Goal: Information Seeking & Learning: Learn about a topic

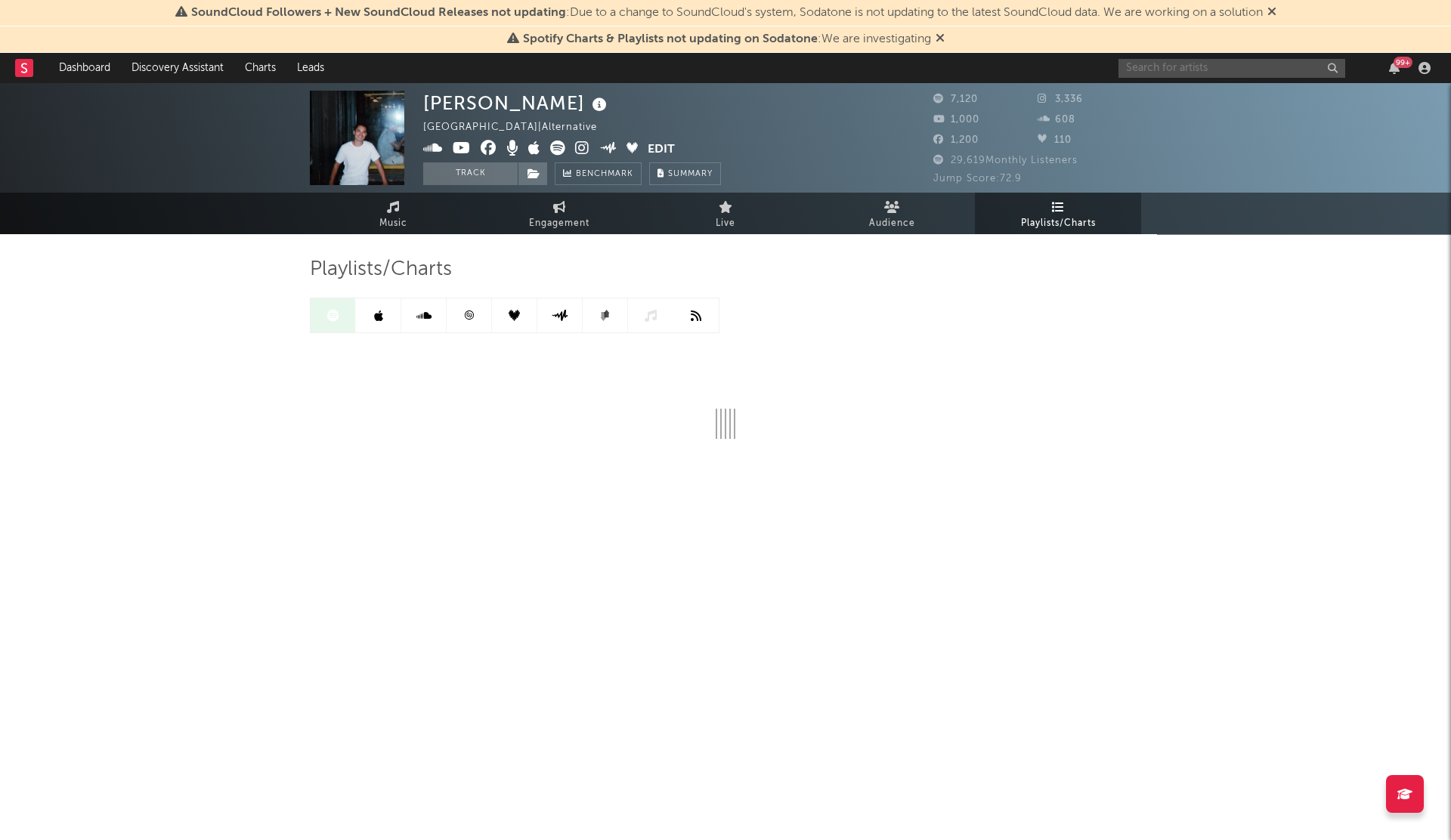
click at [1155, 73] on input "text" at bounding box center [1232, 68] width 227 height 19
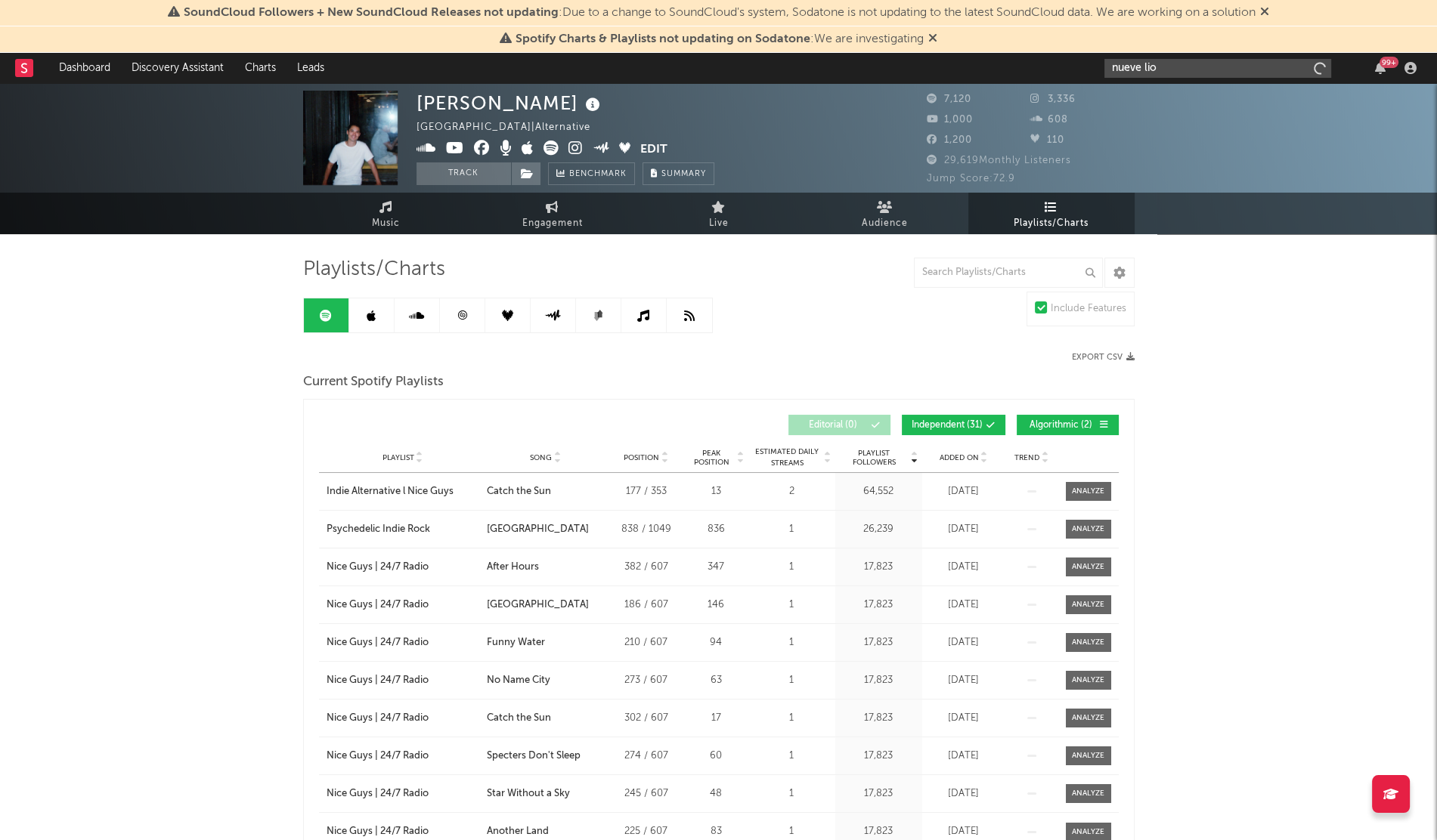
type input "nueve lio"
click at [1168, 91] on div "Nueve Lio" at bounding box center [1240, 99] width 166 height 19
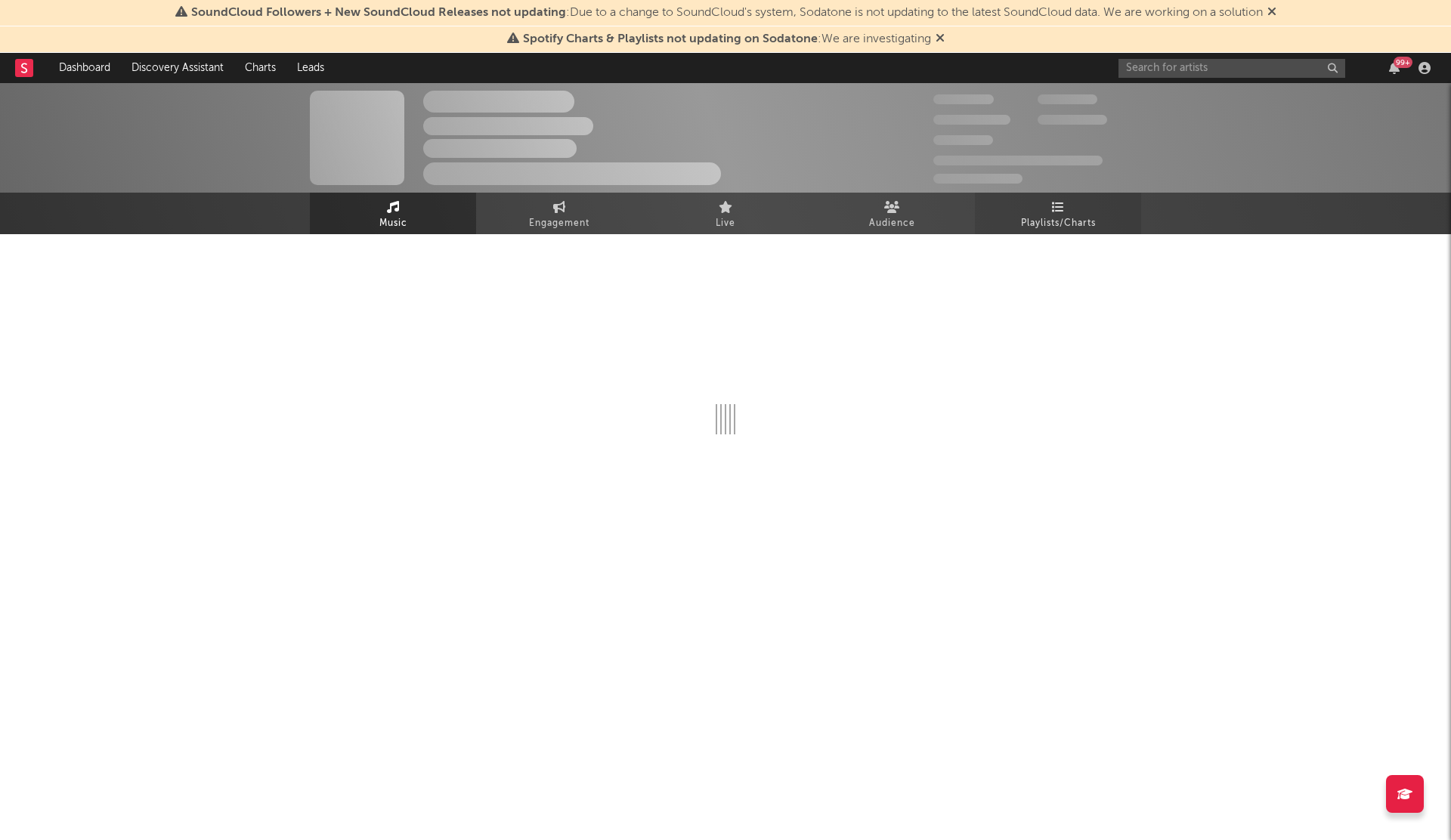
click at [1052, 205] on icon at bounding box center [1058, 207] width 13 height 12
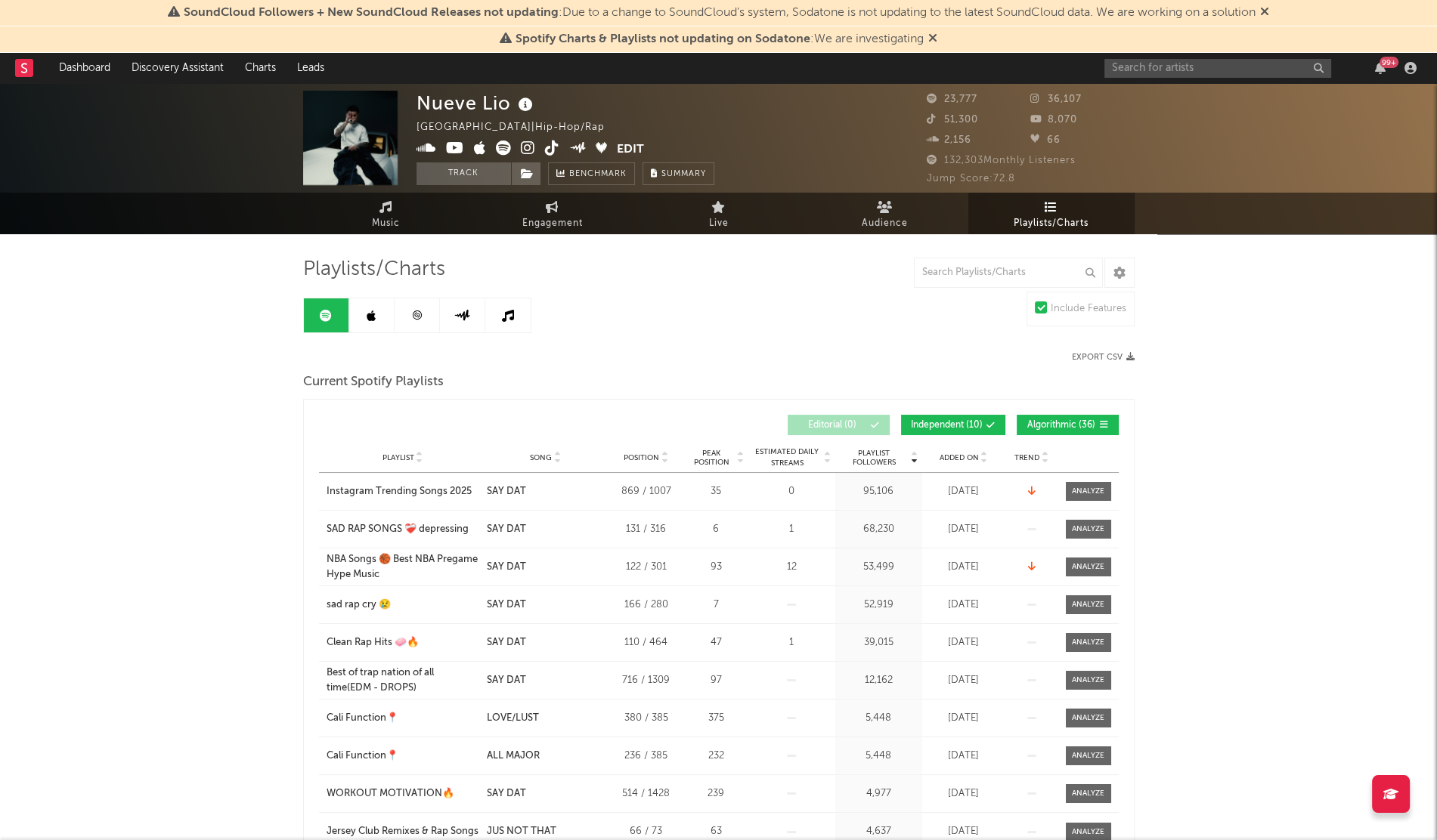
click at [957, 457] on span "Added On" at bounding box center [959, 458] width 40 height 9
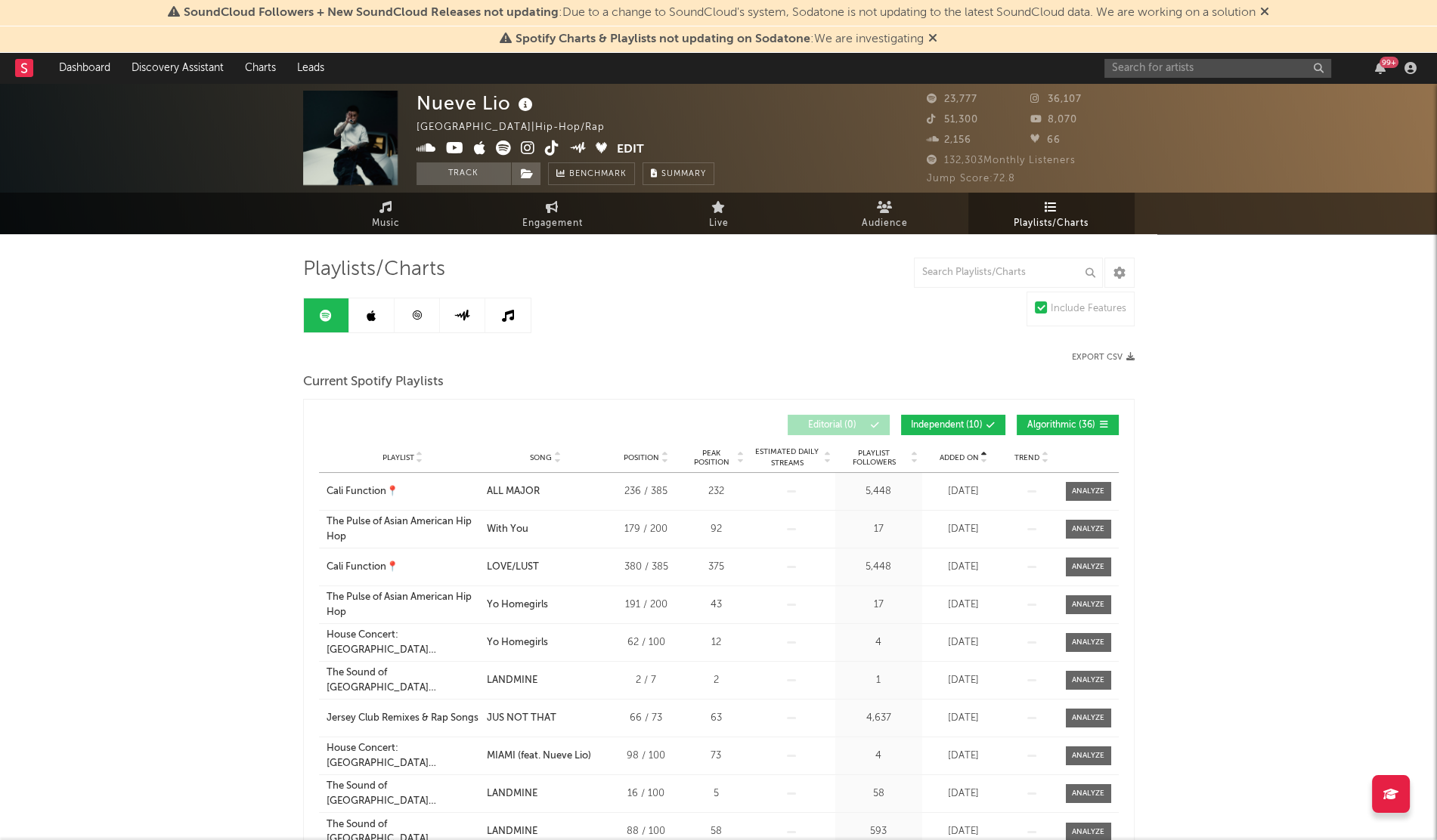
click at [957, 457] on span "Added On" at bounding box center [959, 458] width 40 height 9
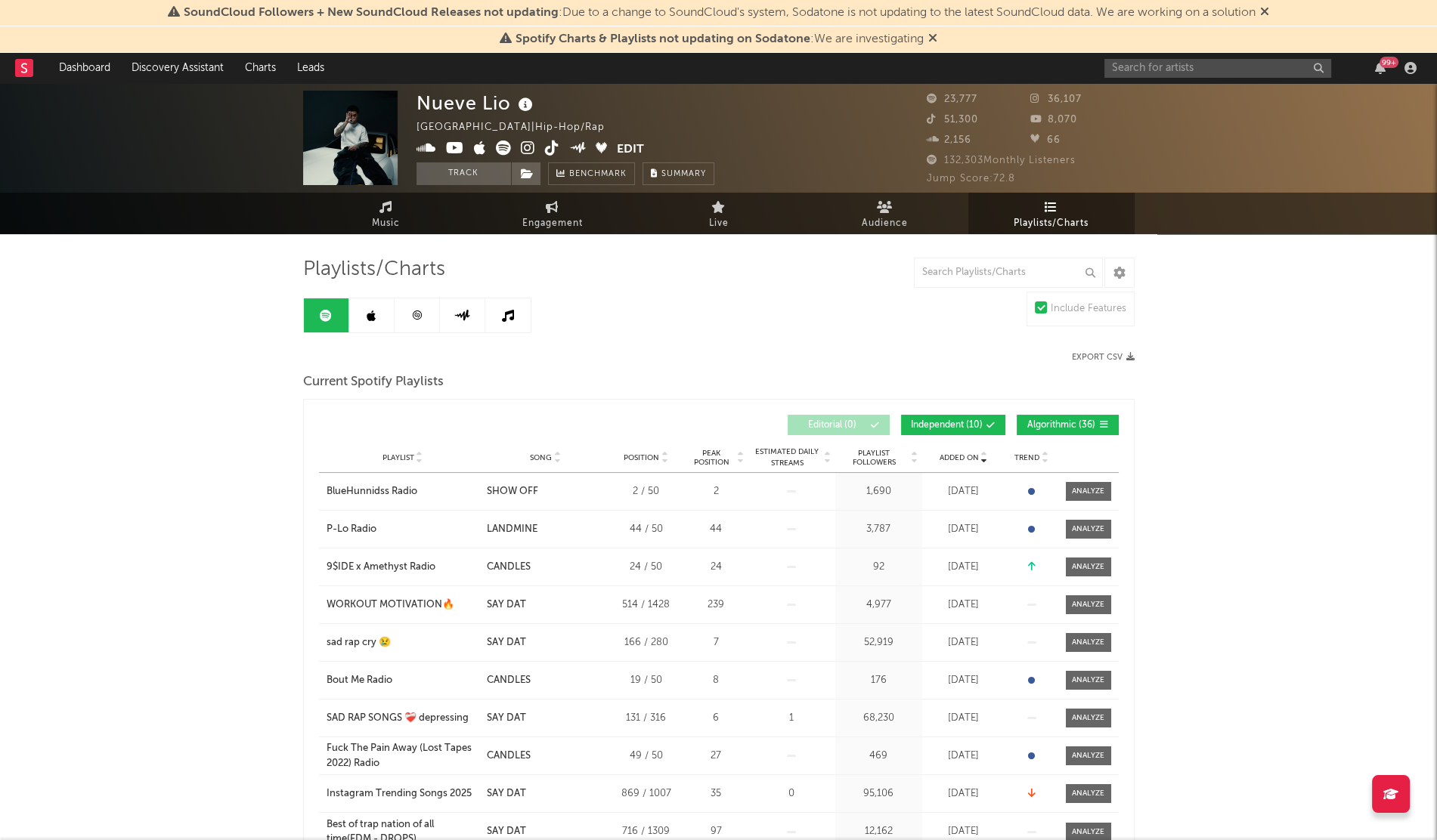
click at [367, 316] on icon at bounding box center [371, 315] width 9 height 12
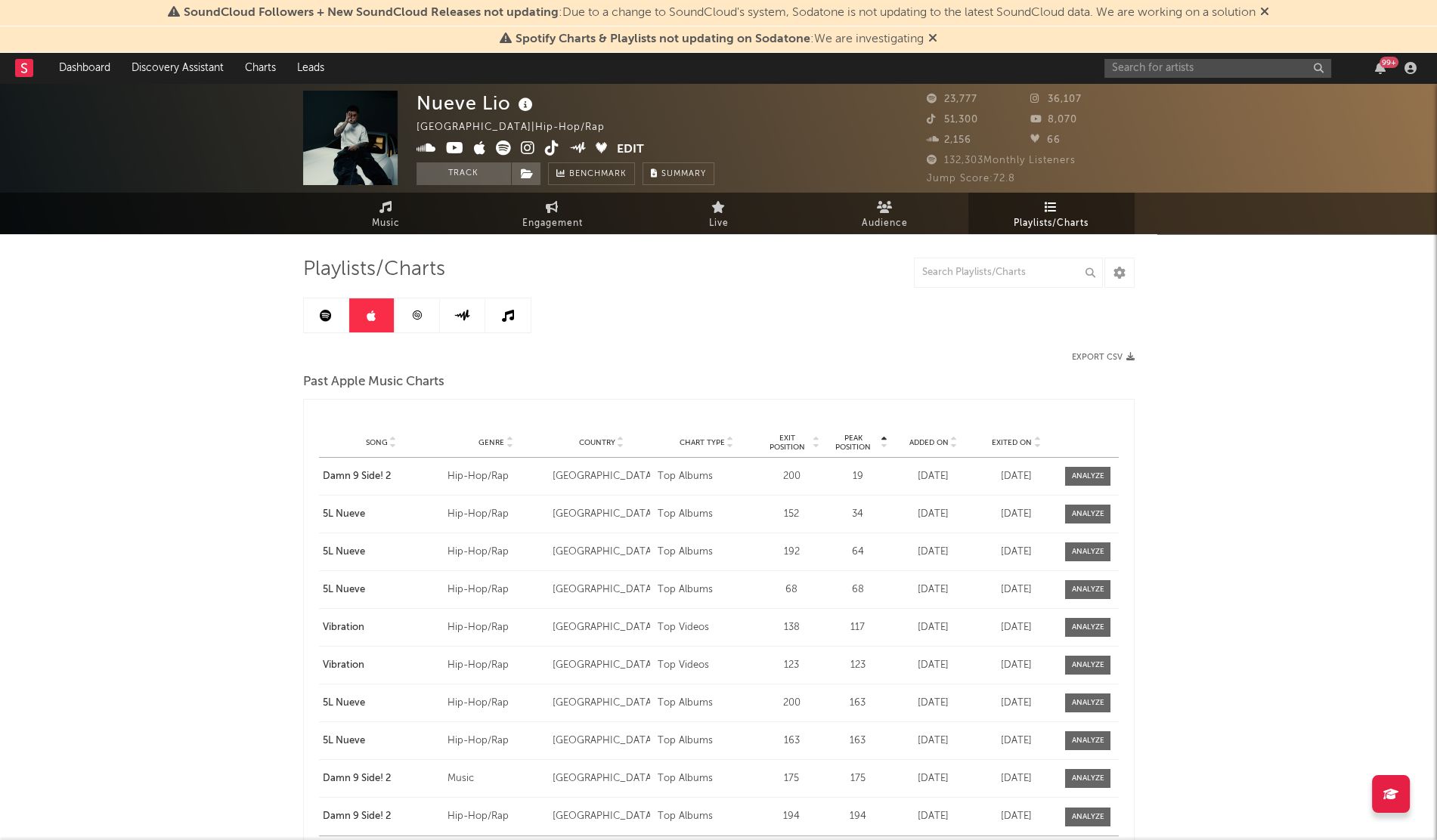
click at [937, 447] on div "Added On" at bounding box center [933, 442] width 76 height 11
click at [1137, 77] on input "text" at bounding box center [1218, 68] width 227 height 19
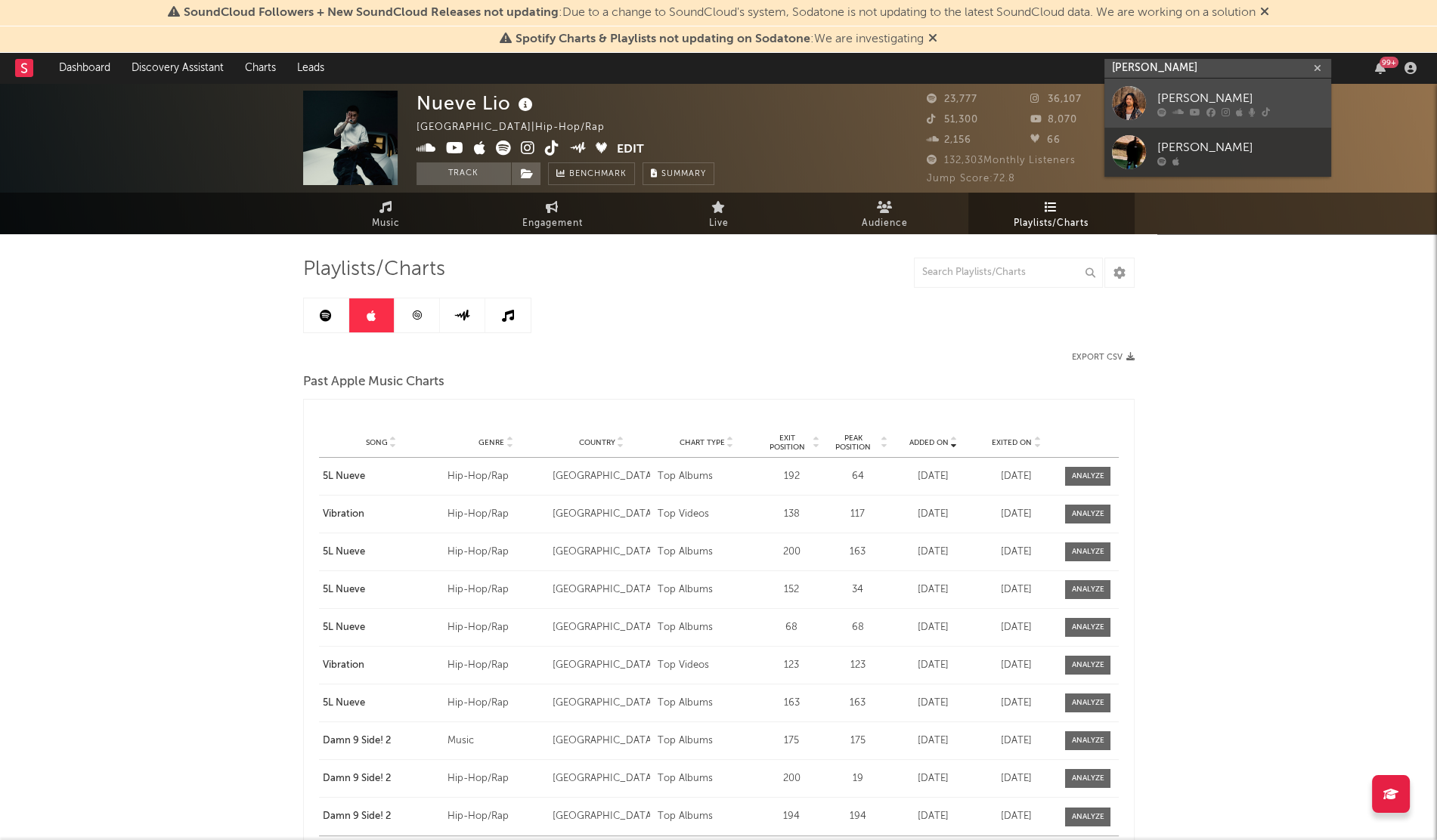
type input "[PERSON_NAME]"
click at [1136, 105] on div at bounding box center [1129, 103] width 34 height 34
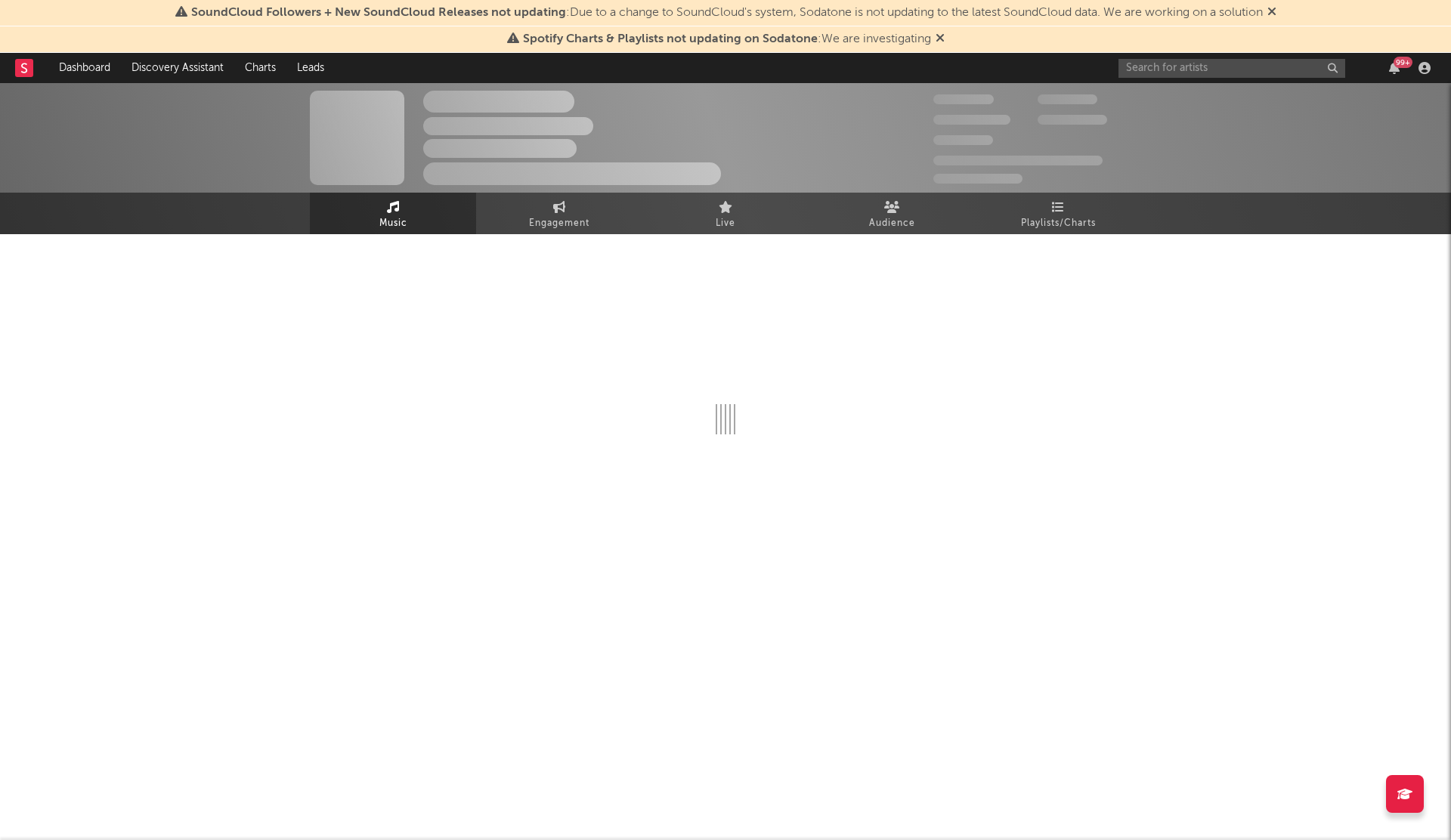
click at [1075, 257] on div at bounding box center [726, 346] width 832 height 178
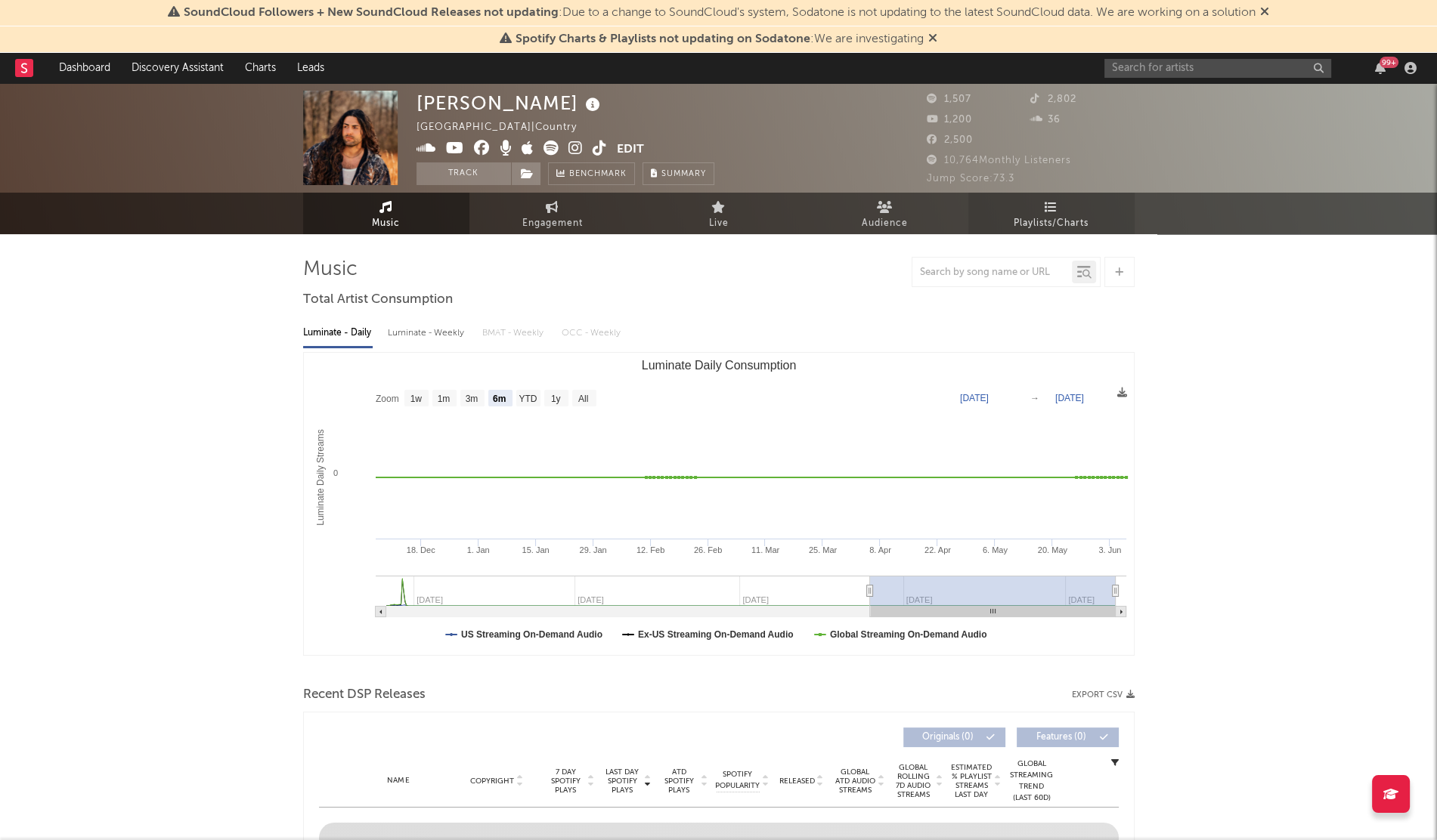
click at [1063, 229] on span "Playlists/Charts" at bounding box center [1051, 223] width 75 height 19
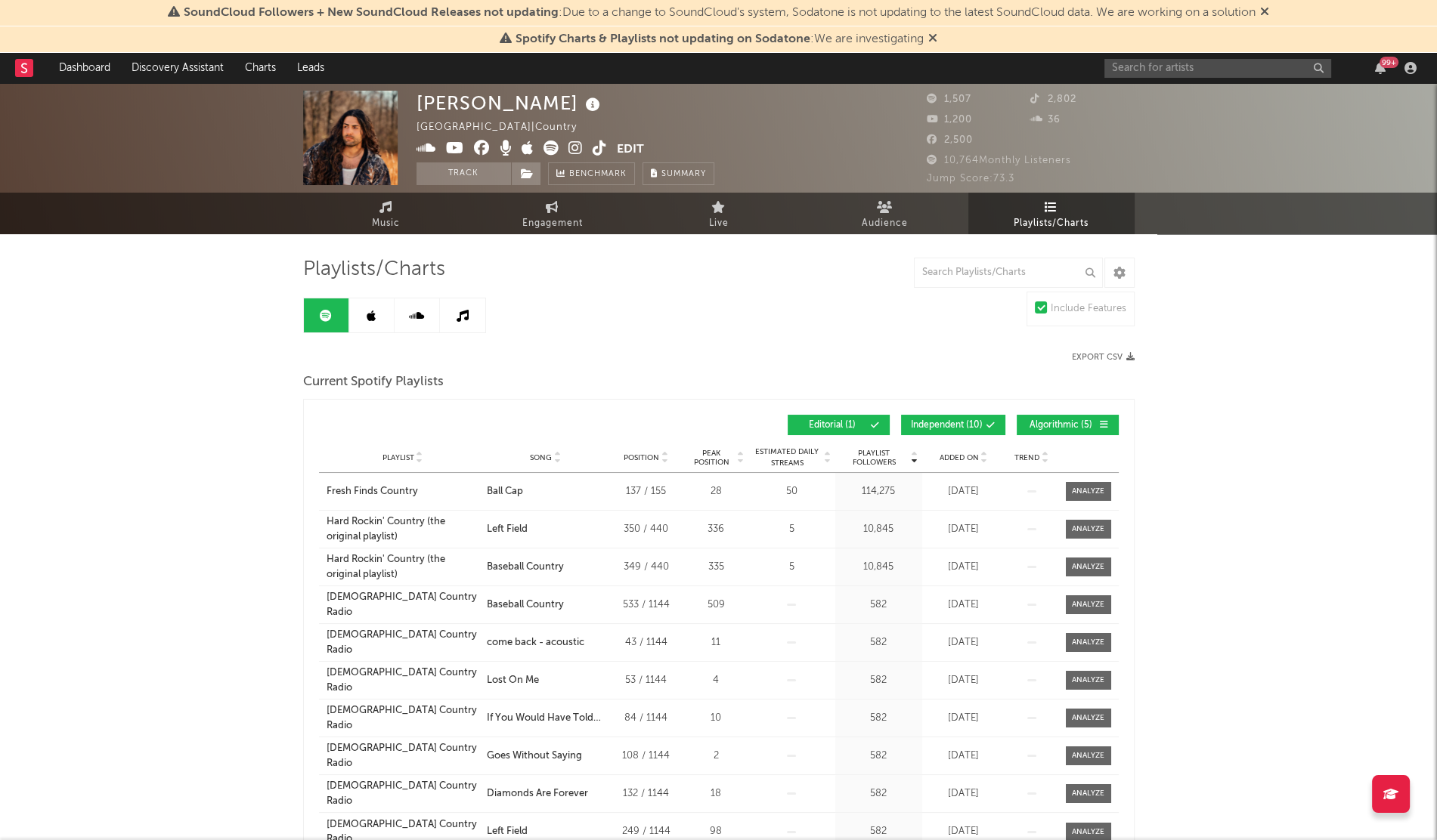
click at [956, 455] on span "Added On" at bounding box center [959, 458] width 40 height 9
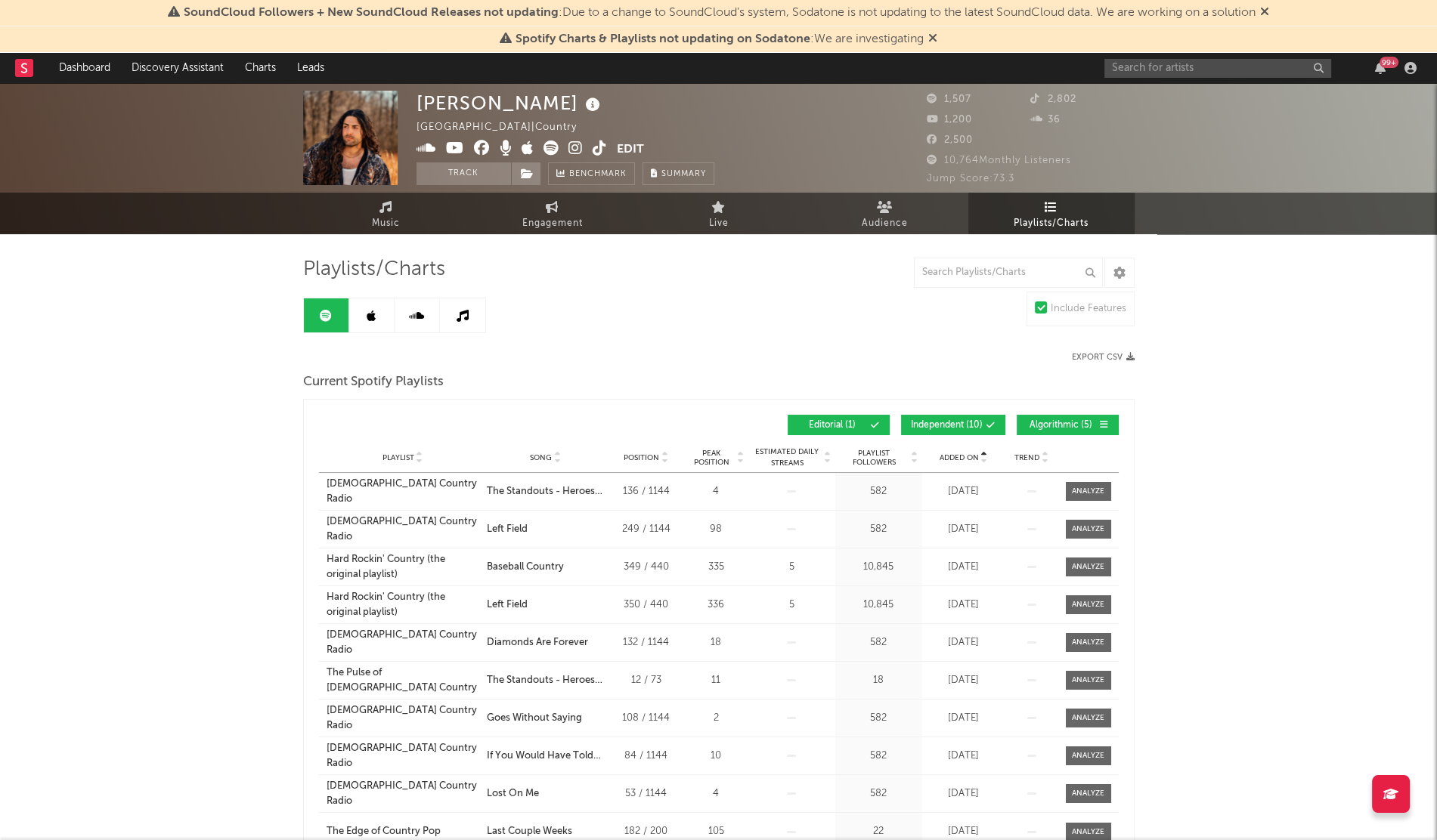
click at [956, 455] on span "Added On" at bounding box center [959, 458] width 40 height 9
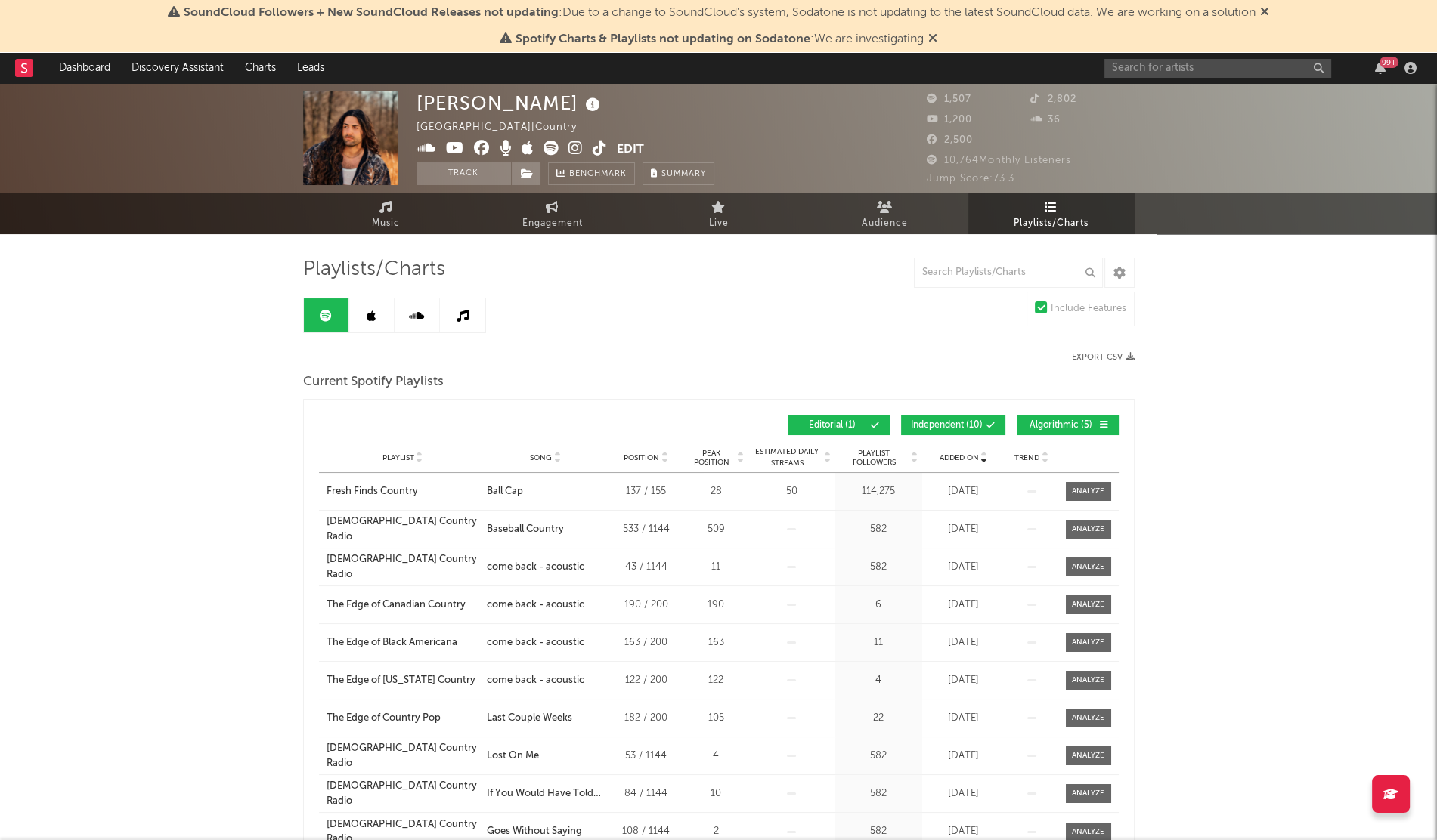
click at [367, 317] on icon at bounding box center [371, 315] width 9 height 12
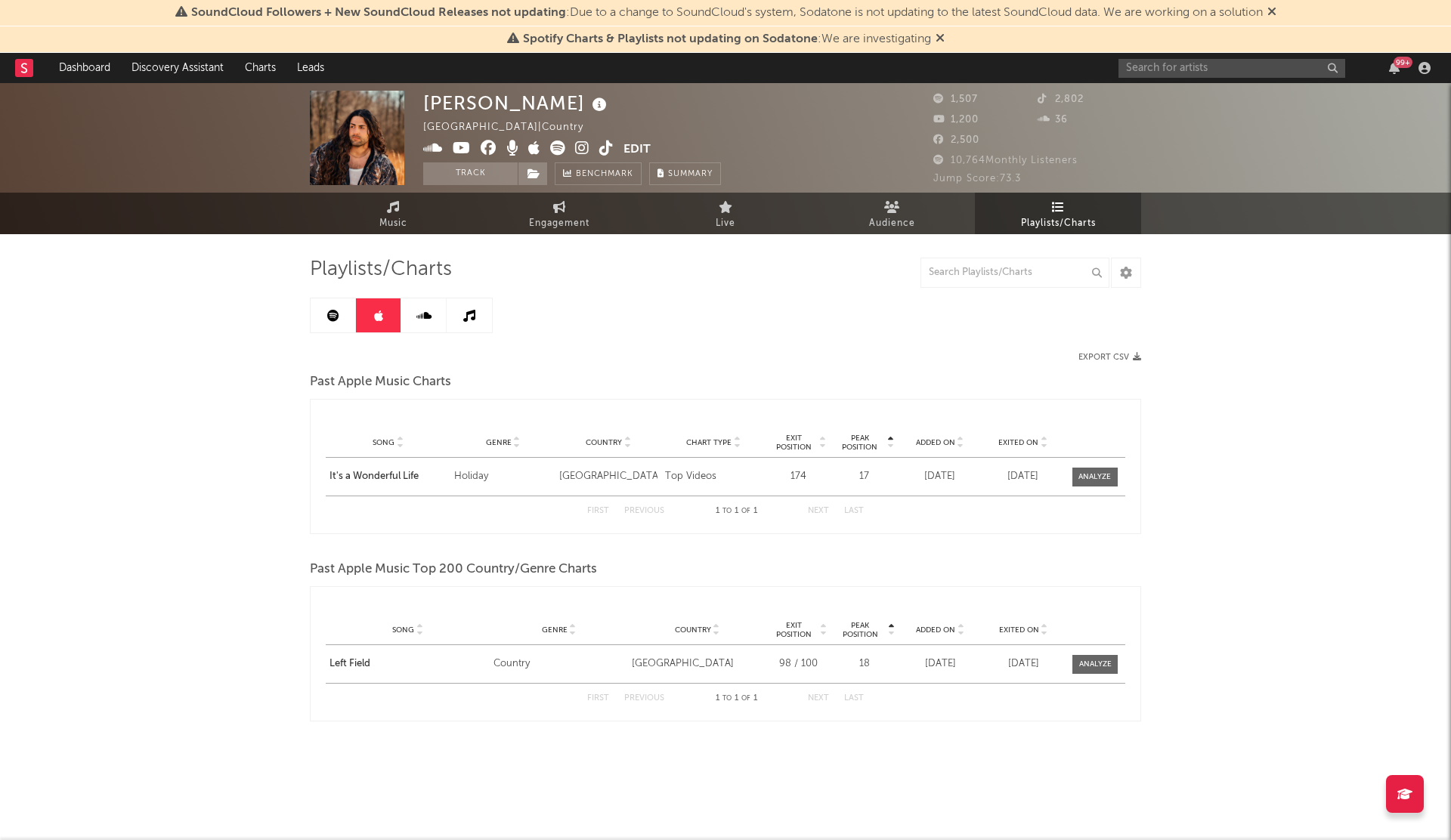
click at [926, 443] on span "Added On" at bounding box center [936, 443] width 40 height 9
click at [1158, 70] on input "text" at bounding box center [1232, 68] width 227 height 19
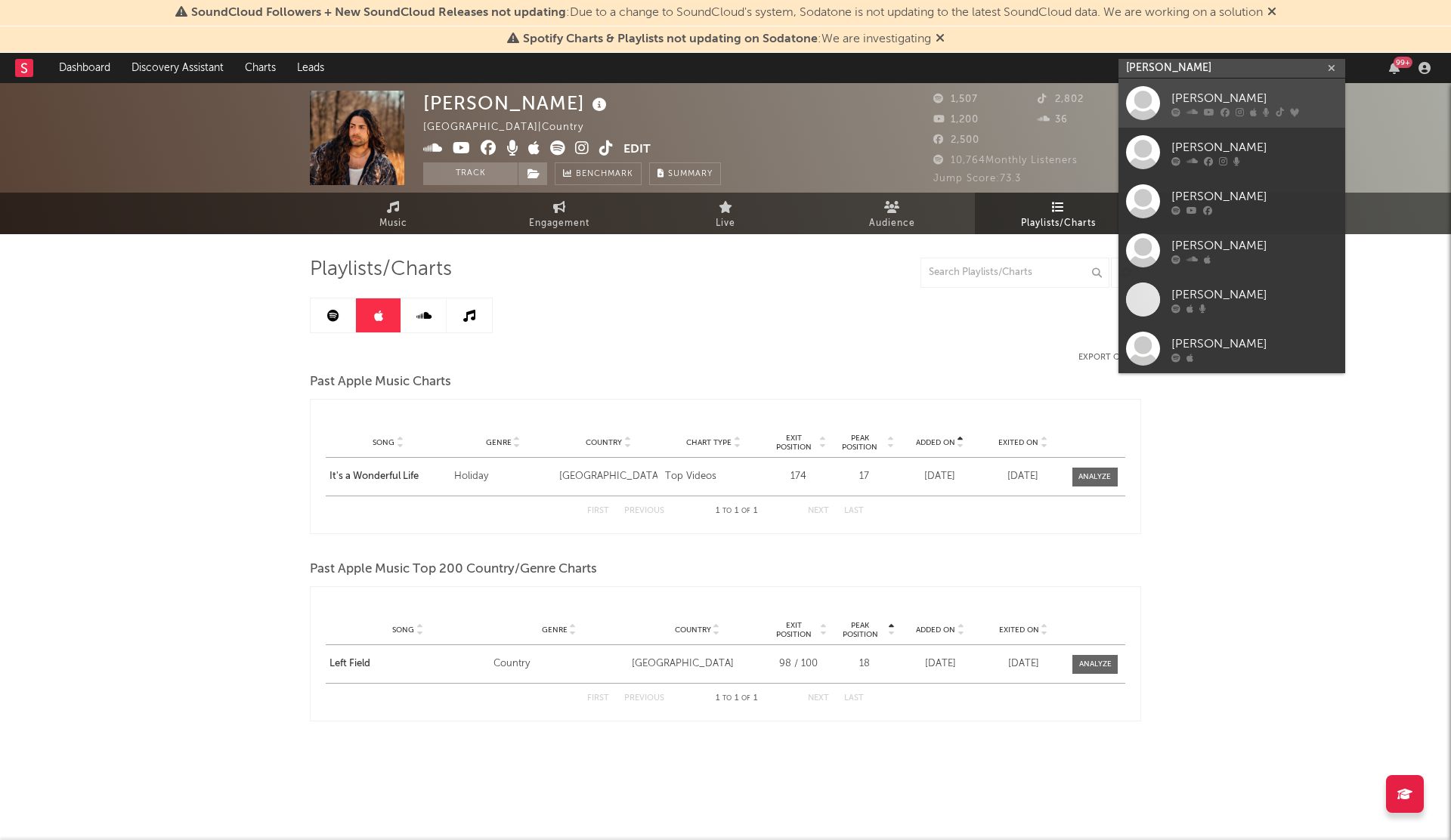
type input "[PERSON_NAME]"
click at [1130, 107] on div at bounding box center [1143, 103] width 34 height 34
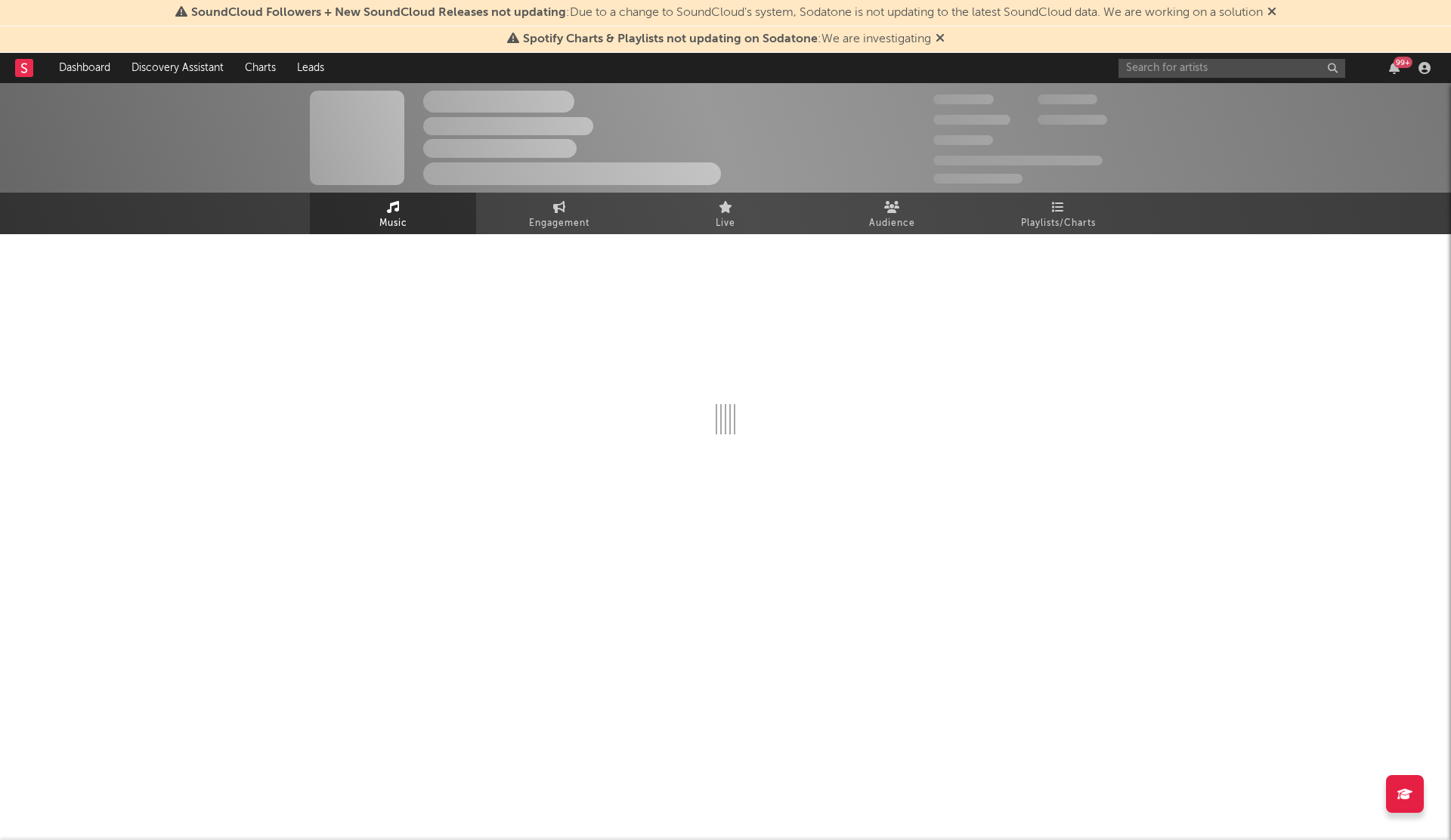
select select "6m"
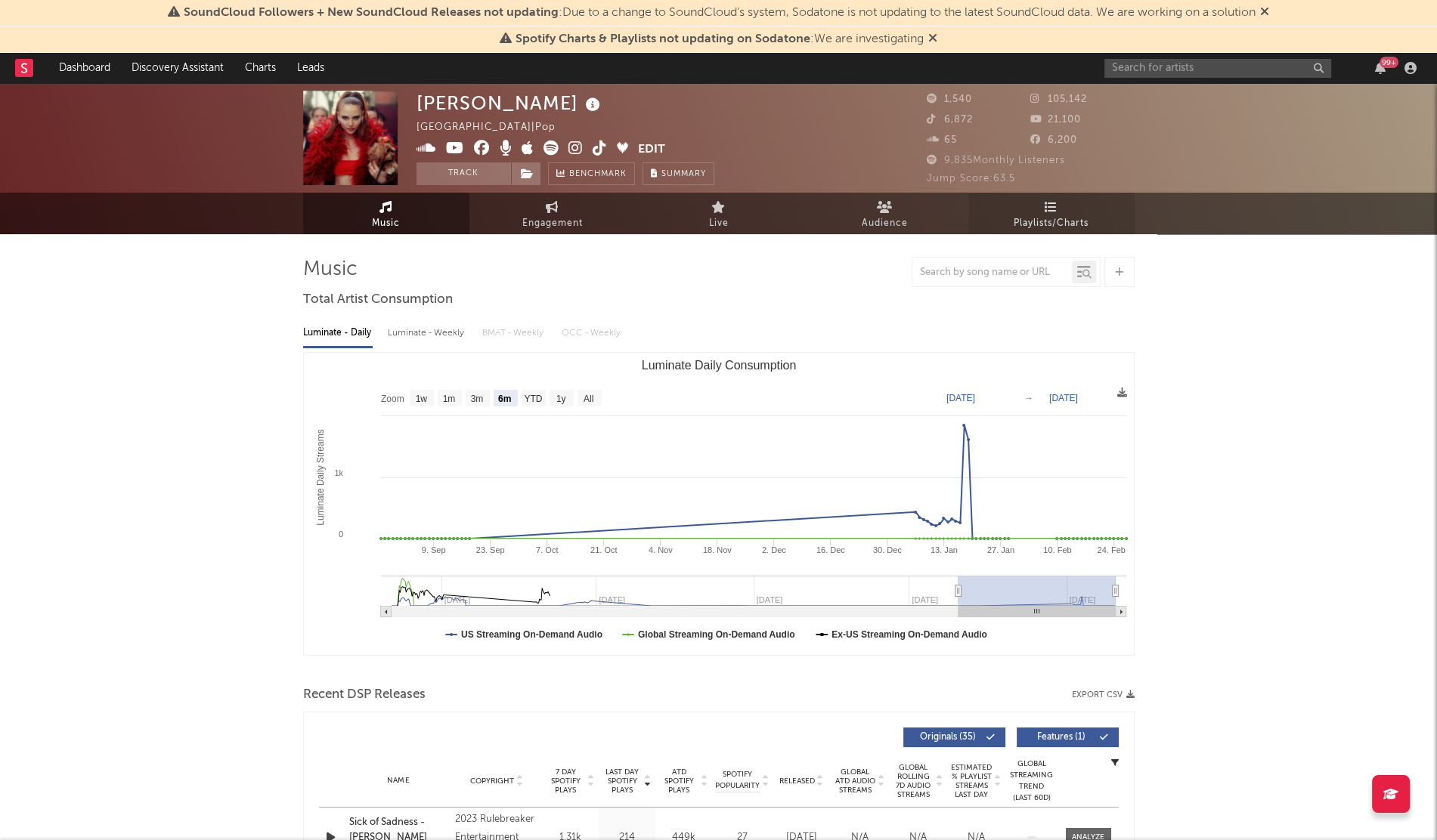
click at [1056, 213] on icon at bounding box center [1051, 207] width 13 height 12
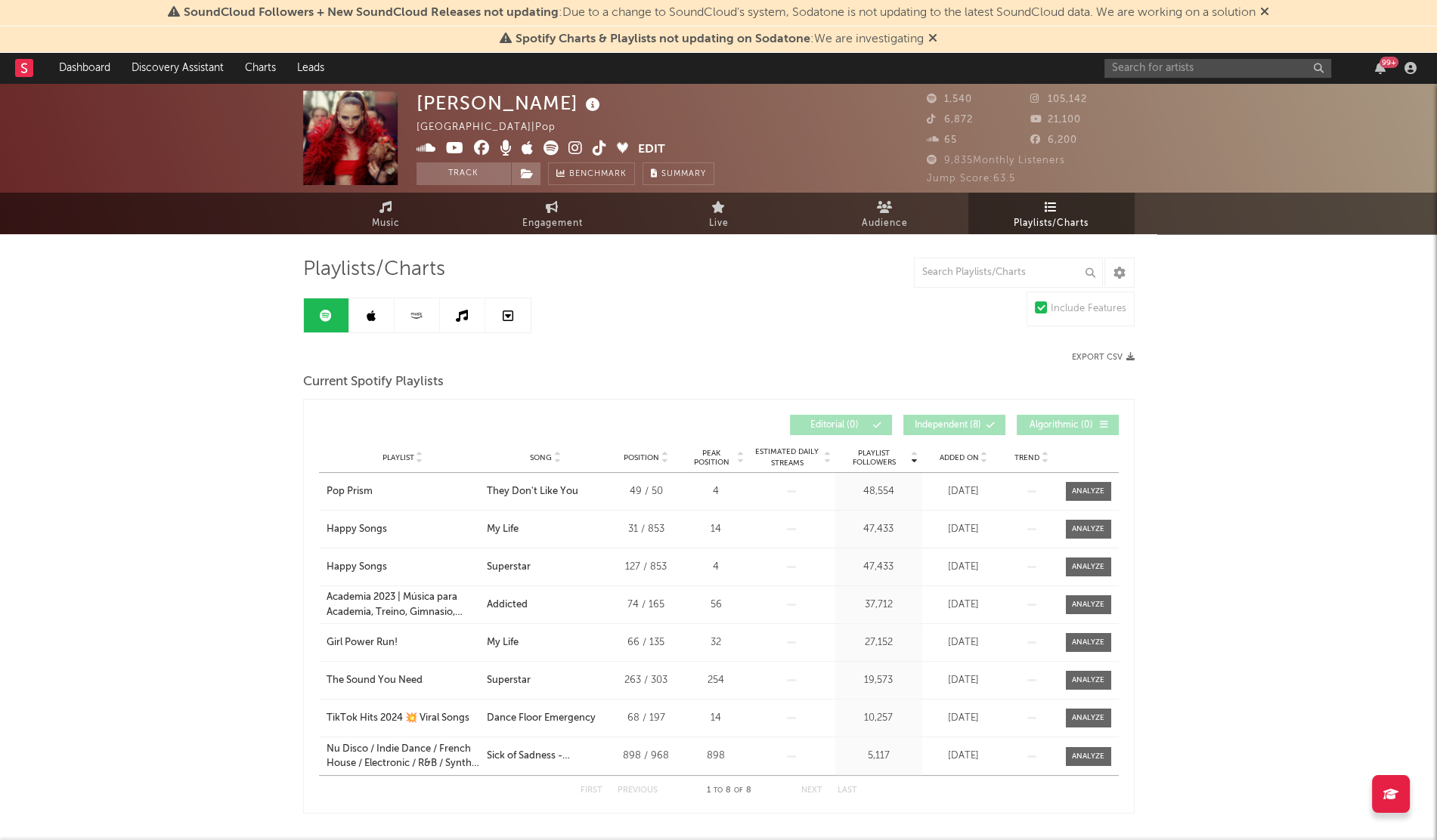
click at [950, 459] on span "Added On" at bounding box center [959, 458] width 40 height 9
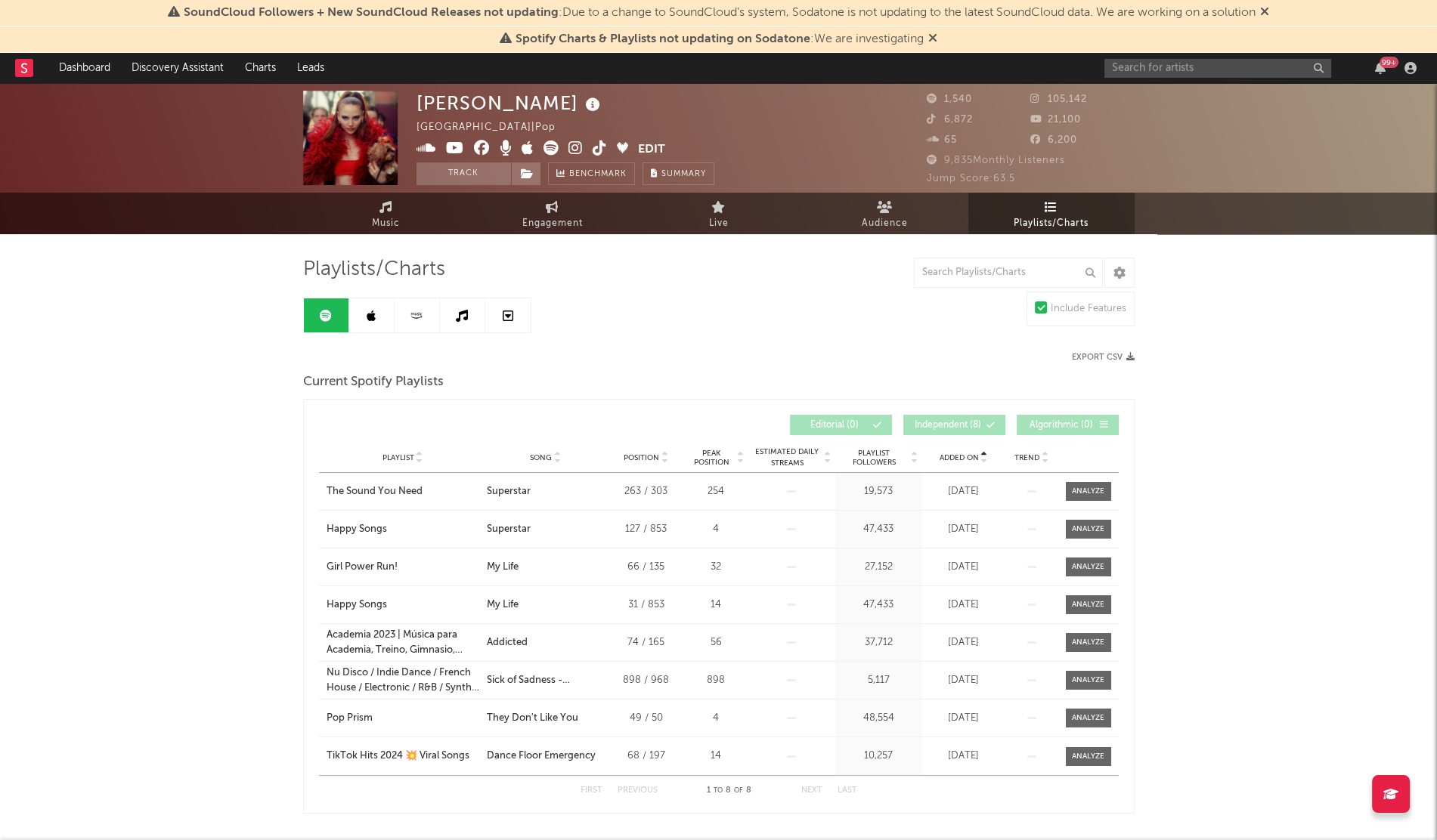
click at [950, 459] on span "Added On" at bounding box center [959, 458] width 40 height 9
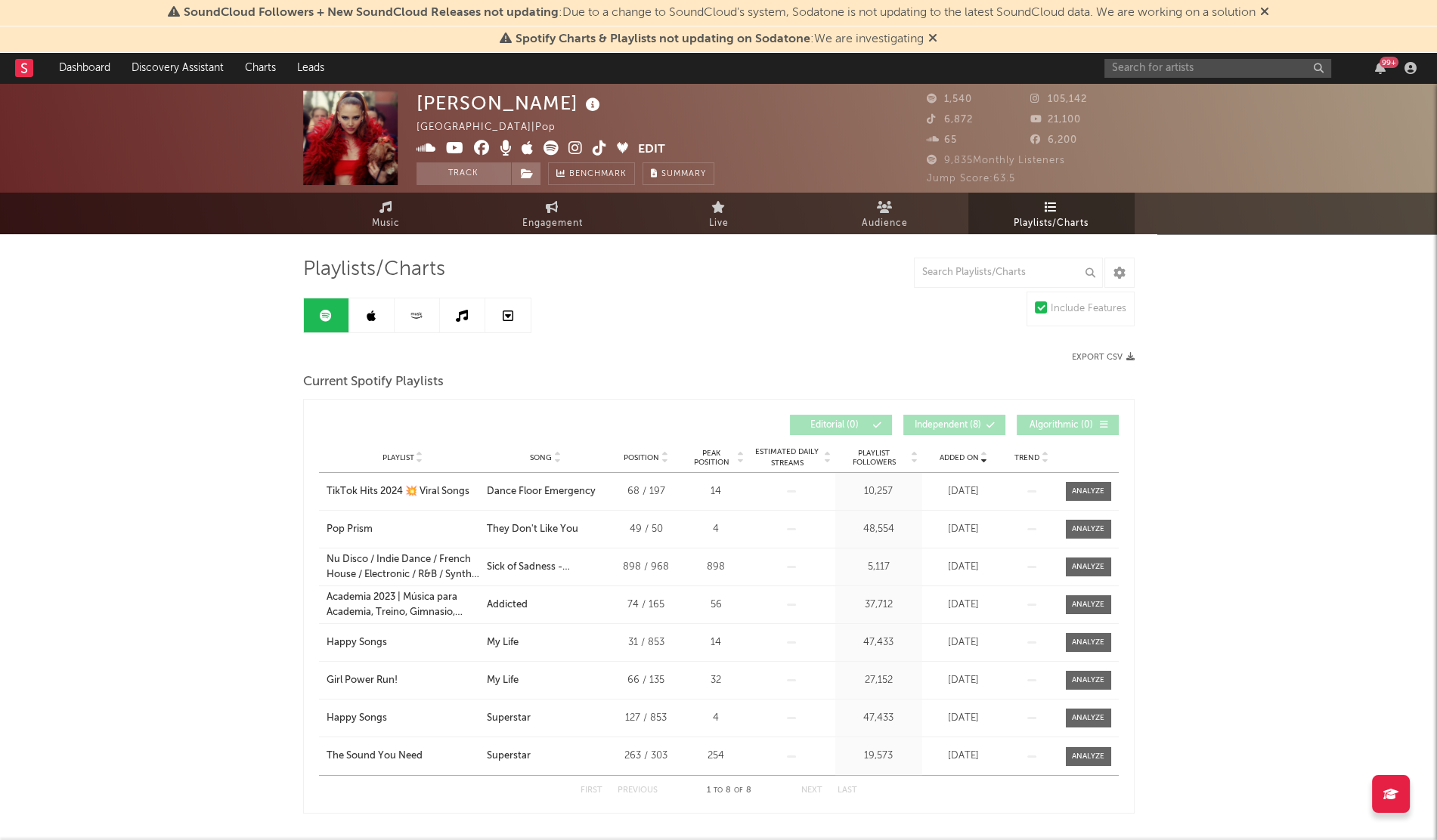
click at [367, 315] on icon at bounding box center [371, 315] width 9 height 12
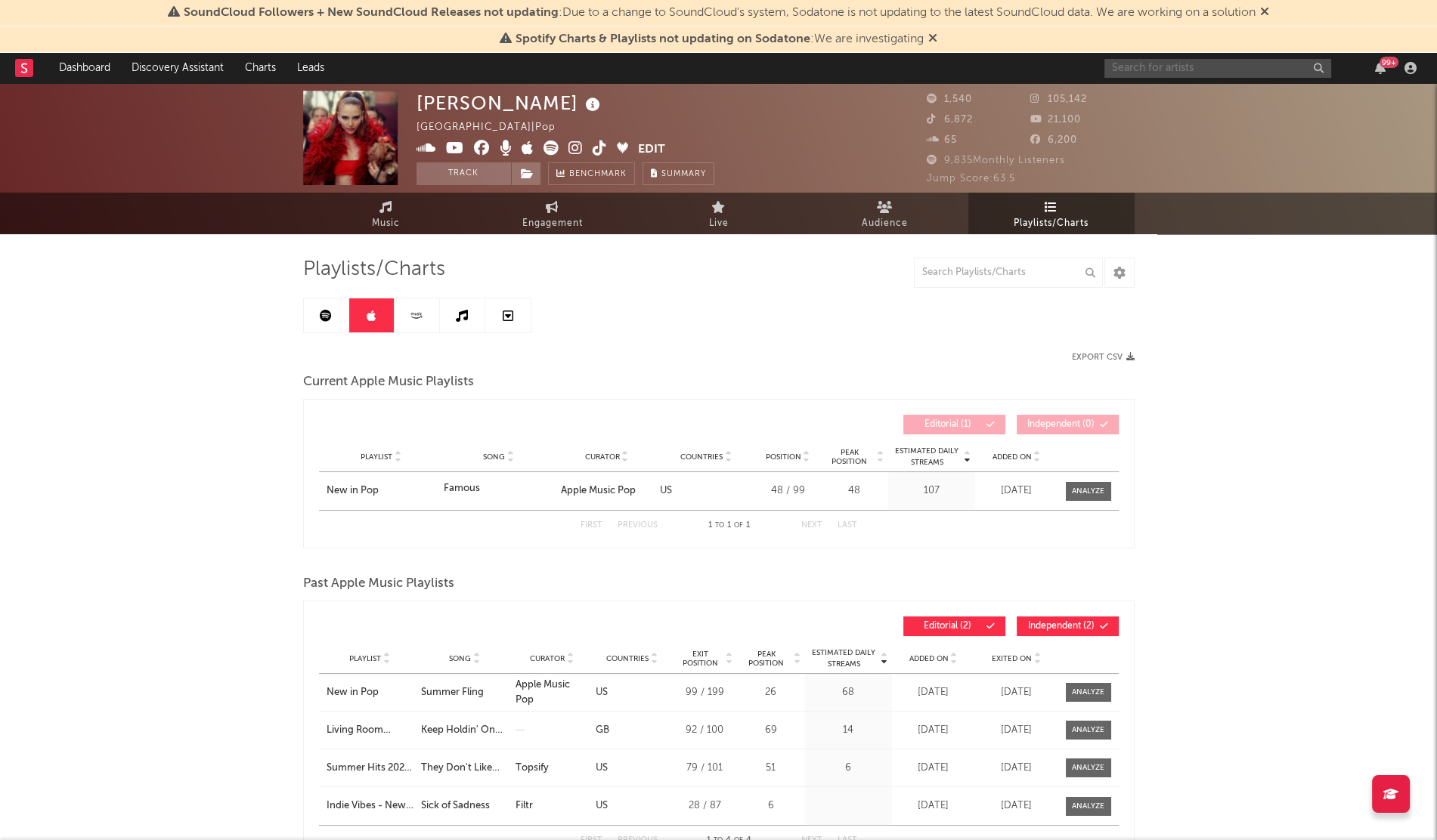
click at [1117, 69] on input "text" at bounding box center [1218, 68] width 227 height 19
type input "[PERSON_NAME]"
click at [1182, 55] on div "jake wild 99 +" at bounding box center [1263, 68] width 317 height 30
click at [1175, 64] on input "[PERSON_NAME]" at bounding box center [1218, 68] width 227 height 19
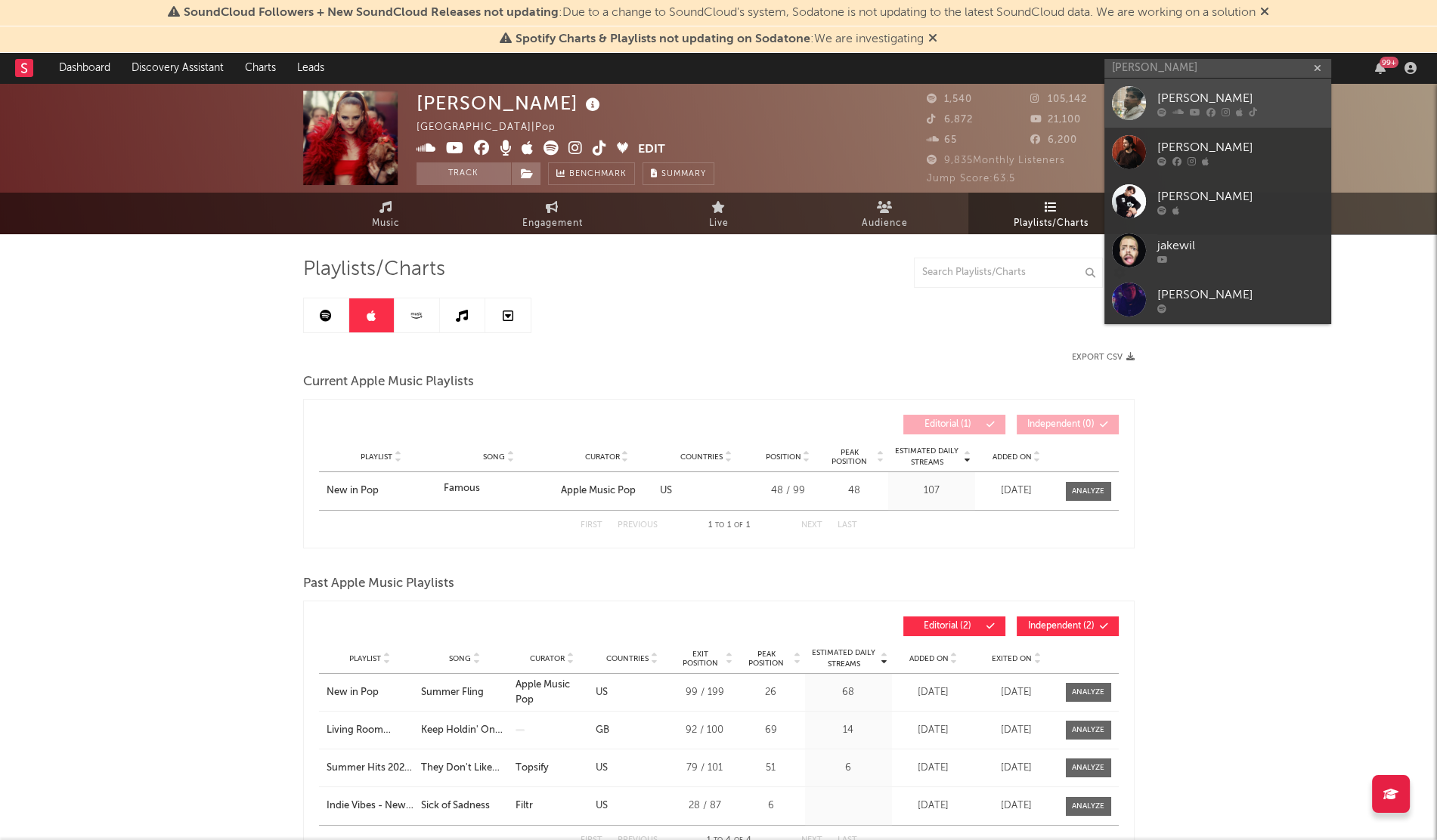
click at [1154, 102] on link "[PERSON_NAME]" at bounding box center [1218, 103] width 227 height 49
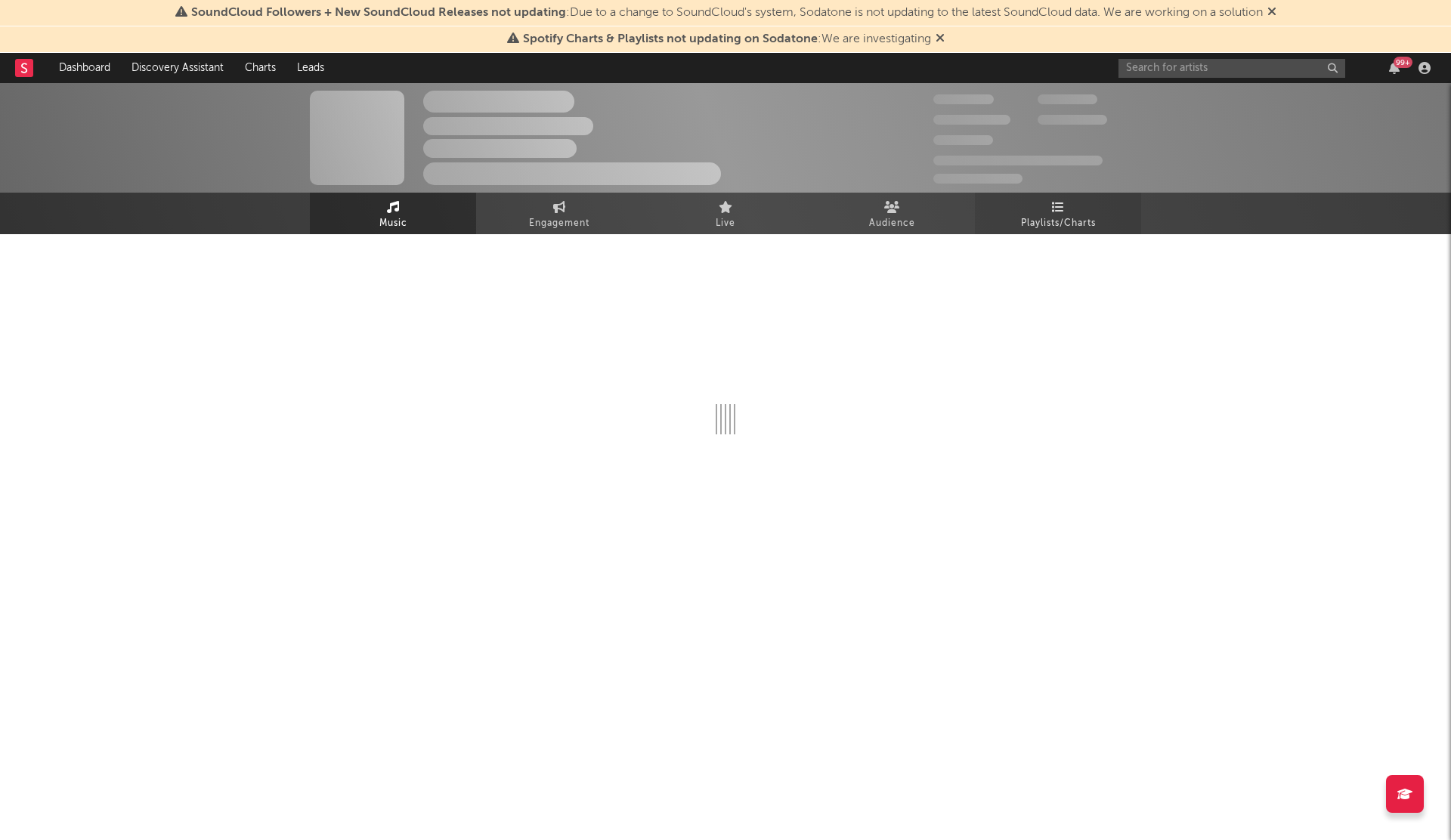
click at [1047, 217] on span "Playlists/Charts" at bounding box center [1058, 223] width 75 height 19
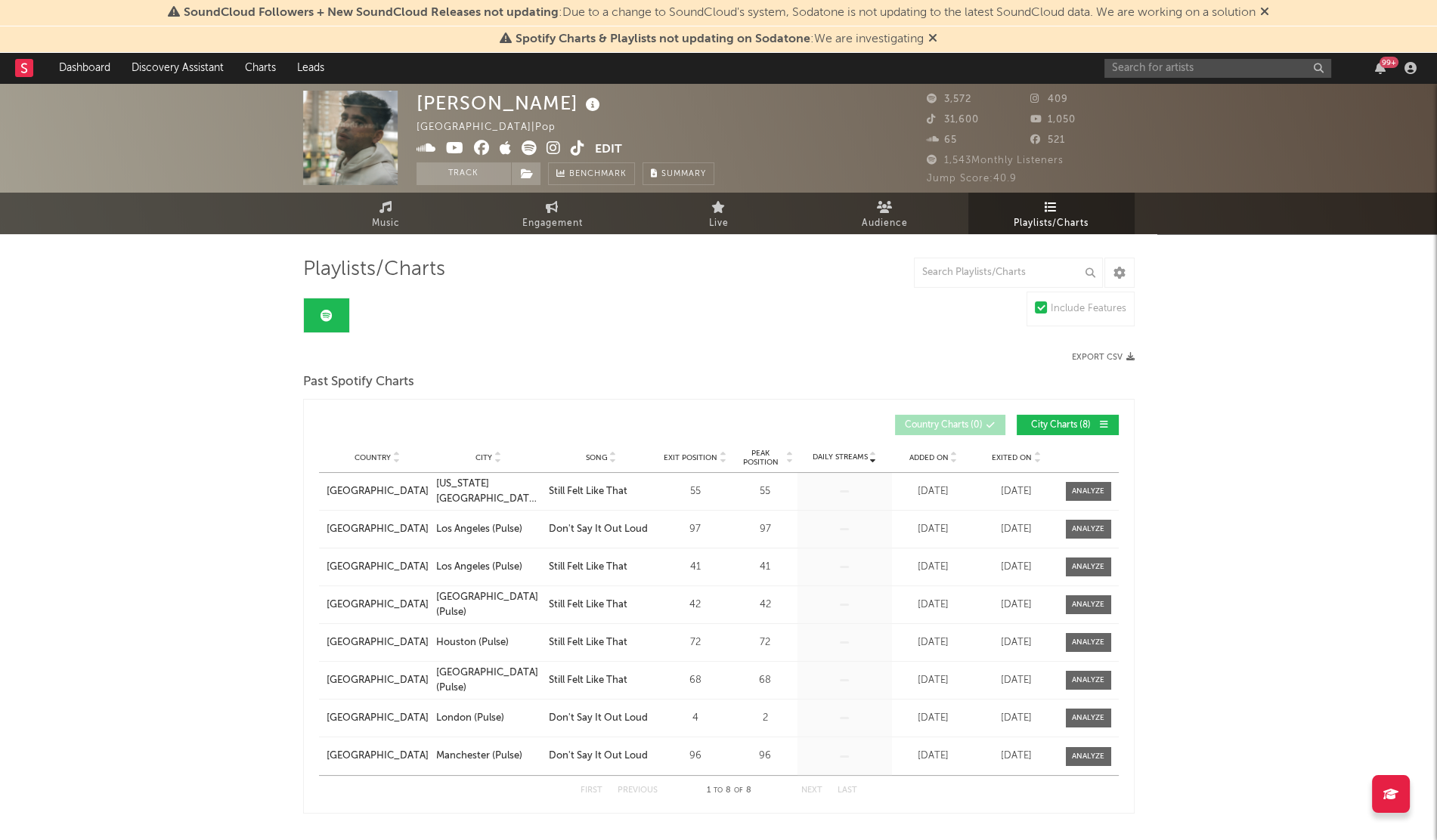
click at [930, 455] on span "Added On" at bounding box center [929, 458] width 40 height 9
